Goal: Transaction & Acquisition: Purchase product/service

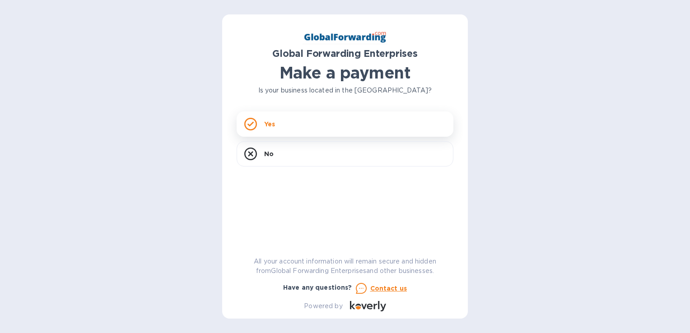
click at [271, 126] on p "Yes" at bounding box center [269, 124] width 11 height 9
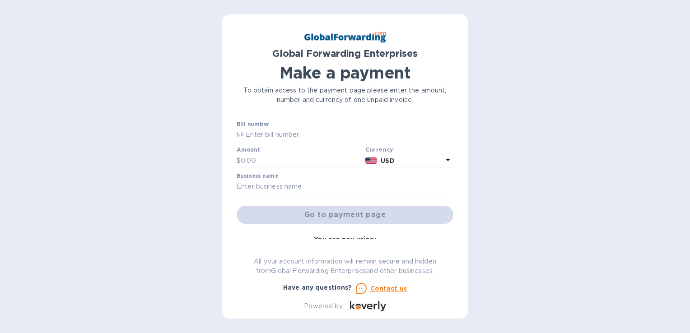
click at [251, 135] on input "text" at bounding box center [349, 135] width 210 height 14
paste input "72201557-2"
drag, startPoint x: 289, startPoint y: 133, endPoint x: 210, endPoint y: 133, distance: 78.6
click at [210, 133] on div "Global Forwarding Enterprises Make a payment To obtain access to the payment pa…" at bounding box center [345, 166] width 690 height 333
paste input "text"
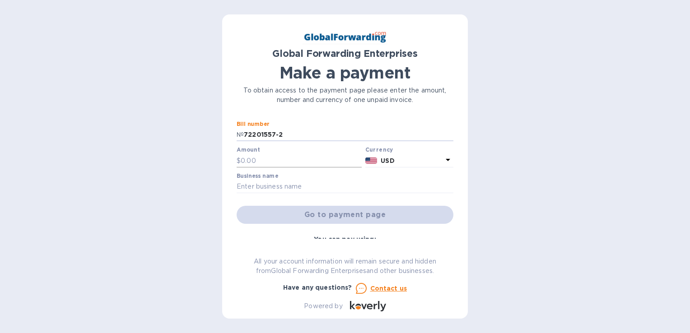
type input "72201557-2"
click at [250, 158] on input "text" at bounding box center [301, 161] width 121 height 14
paste input "1,500.00"
type input "1,500.00"
click at [242, 195] on div at bounding box center [345, 194] width 217 height 2
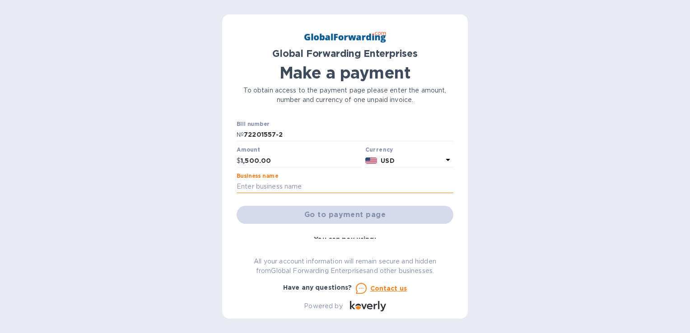
click at [245, 185] on input "text" at bounding box center [345, 187] width 217 height 14
type input "GOODLOGISTICS COMPANY (USA) LLC"
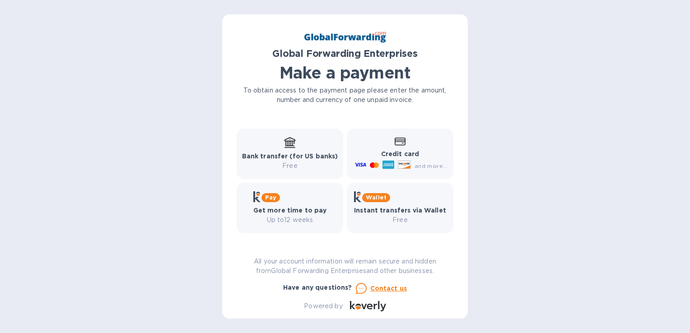
scroll to position [33, 0]
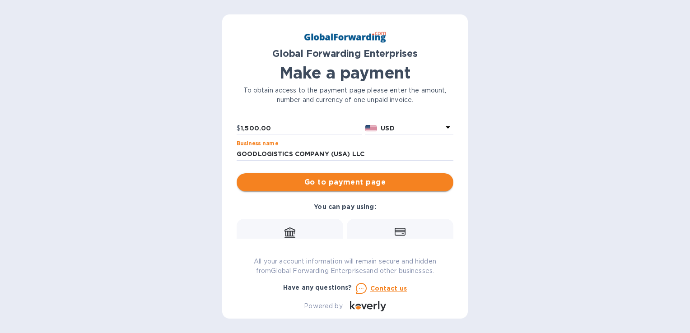
click at [338, 186] on span "Go to payment page" at bounding box center [345, 182] width 202 height 11
